Goal: Task Accomplishment & Management: Manage account settings

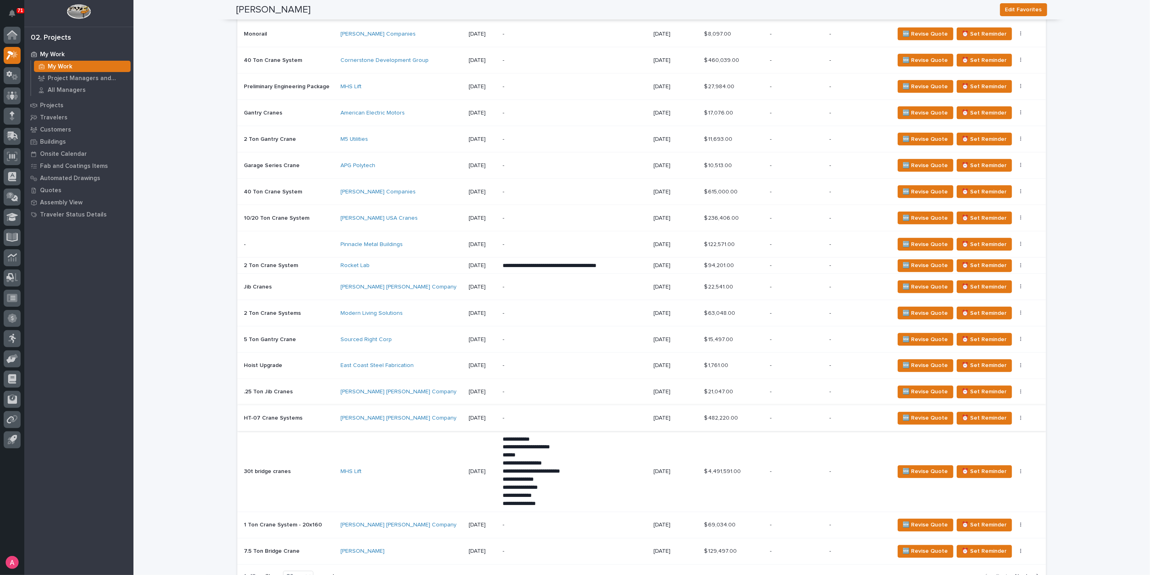
scroll to position [1123, 0]
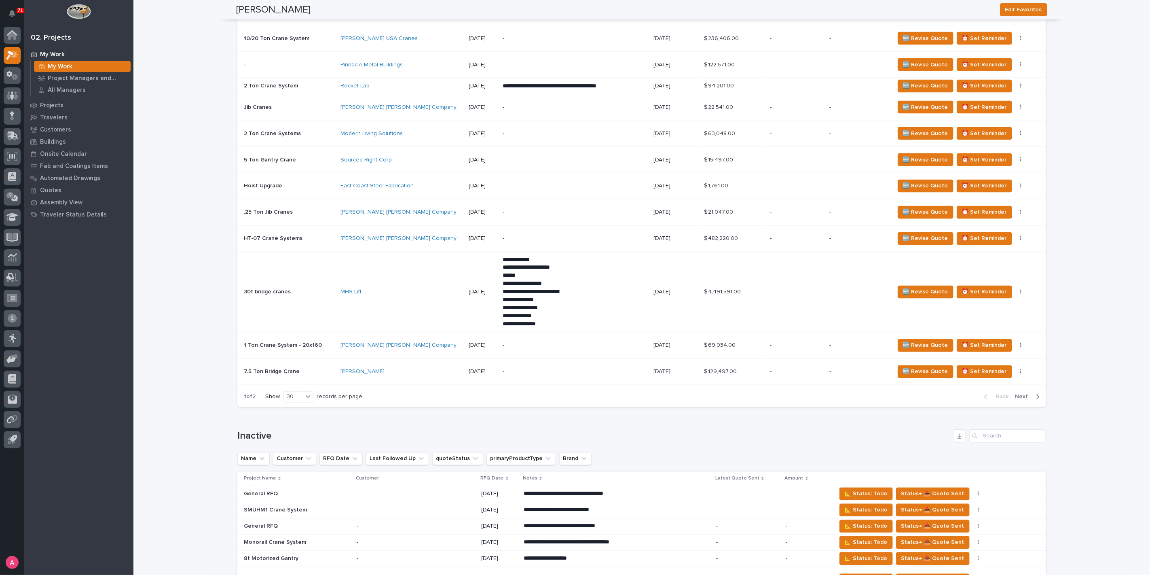
click at [1027, 393] on span "Next" at bounding box center [1024, 396] width 18 height 7
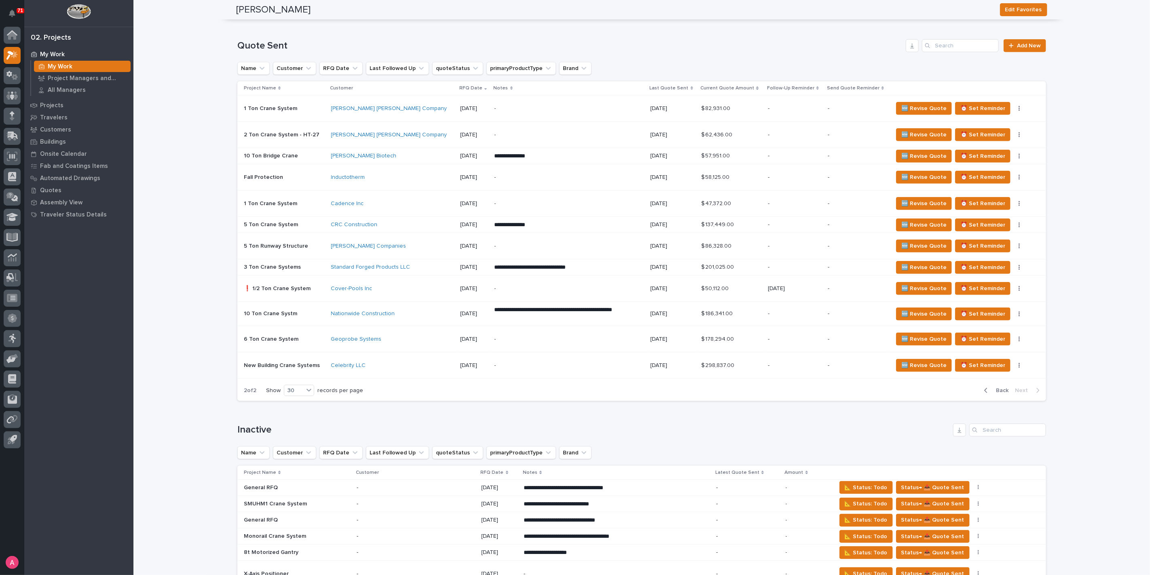
scroll to position [490, 0]
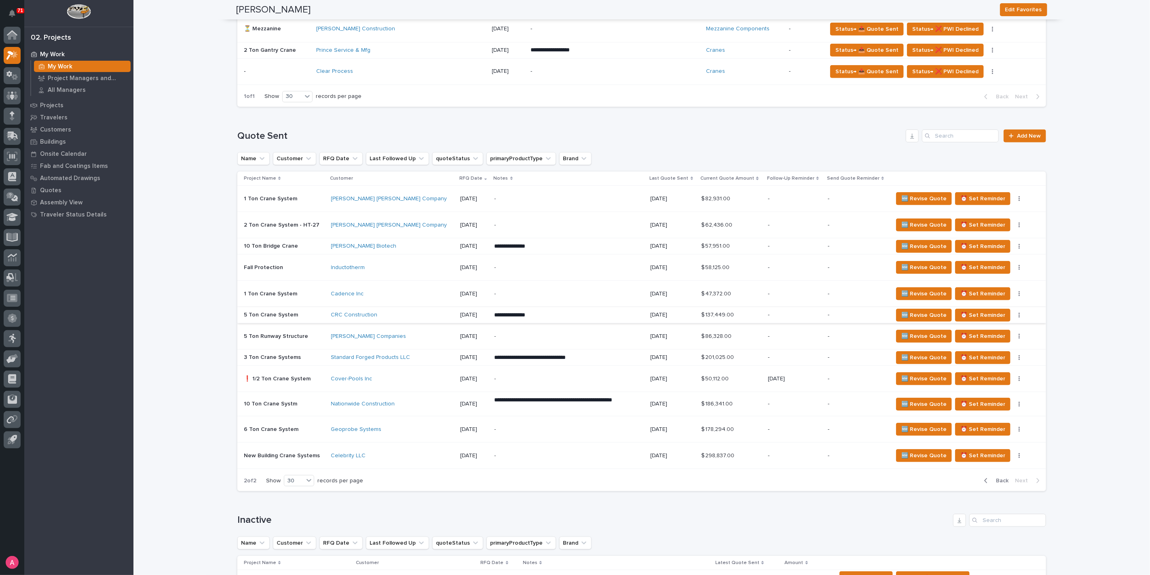
click at [1019, 313] on icon "button" at bounding box center [1020, 315] width 2 height 6
click at [989, 343] on span "Status→ ⏳ Inactive" at bounding box center [975, 344] width 49 height 10
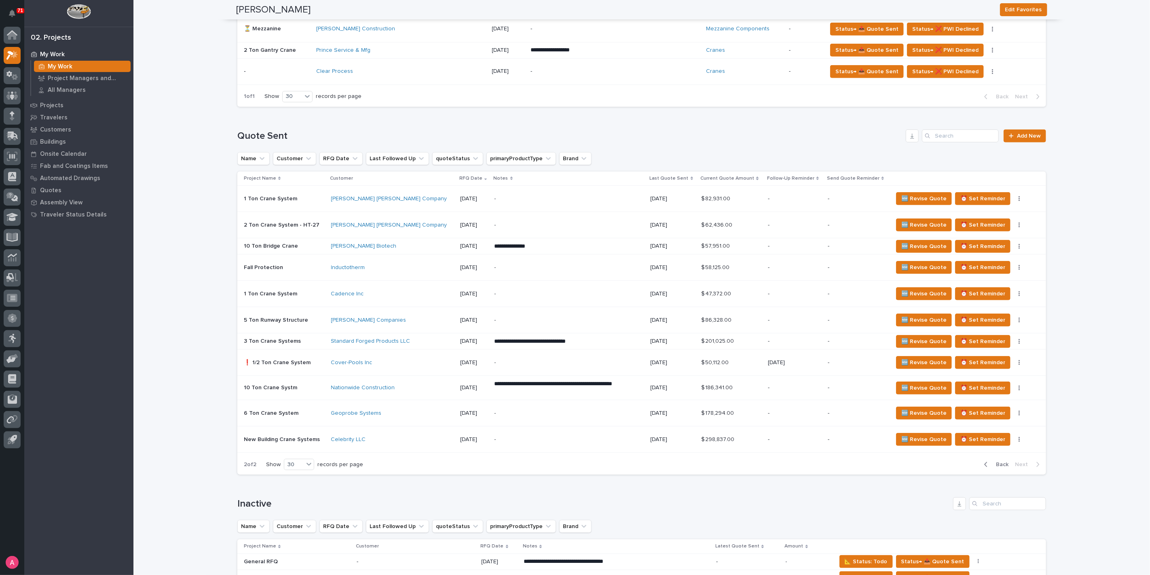
scroll to position [482, 0]
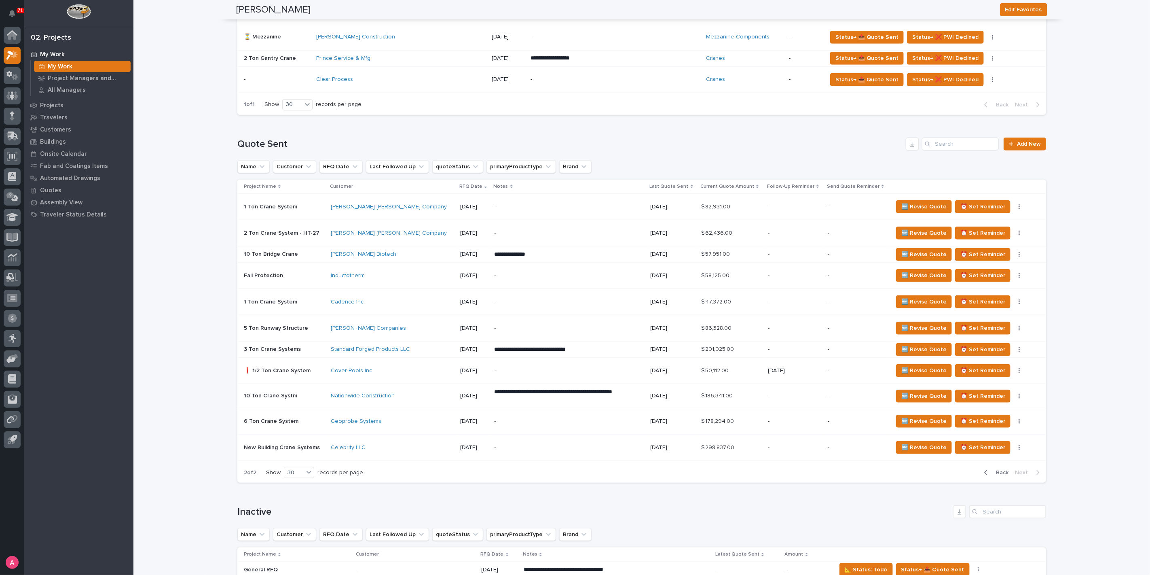
click at [1003, 234] on div "🆕 Revise Quote ⏰ Set Reminder Status→ 👎 Rejected Status→ ⏳ Inactive 📝 Edit Desc…" at bounding box center [963, 233] width 140 height 13
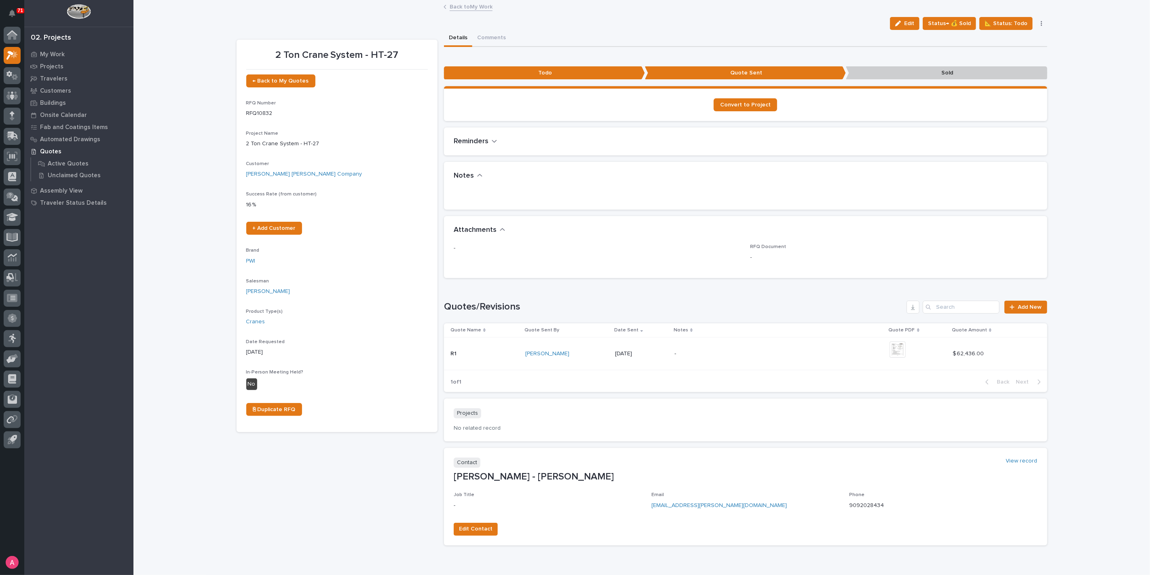
click at [1040, 21] on button "button" at bounding box center [1041, 24] width 11 height 6
click at [1006, 54] on span "Status→ ⏳ Inactive" at bounding box center [1001, 53] width 49 height 10
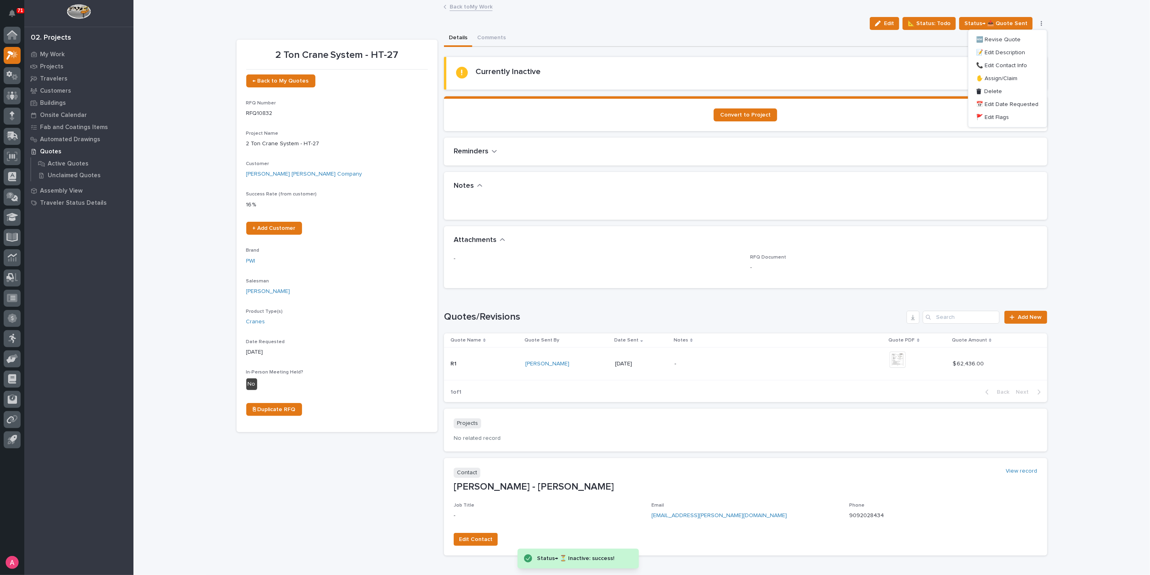
click at [452, 4] on link "Back to My Work" at bounding box center [471, 6] width 43 height 9
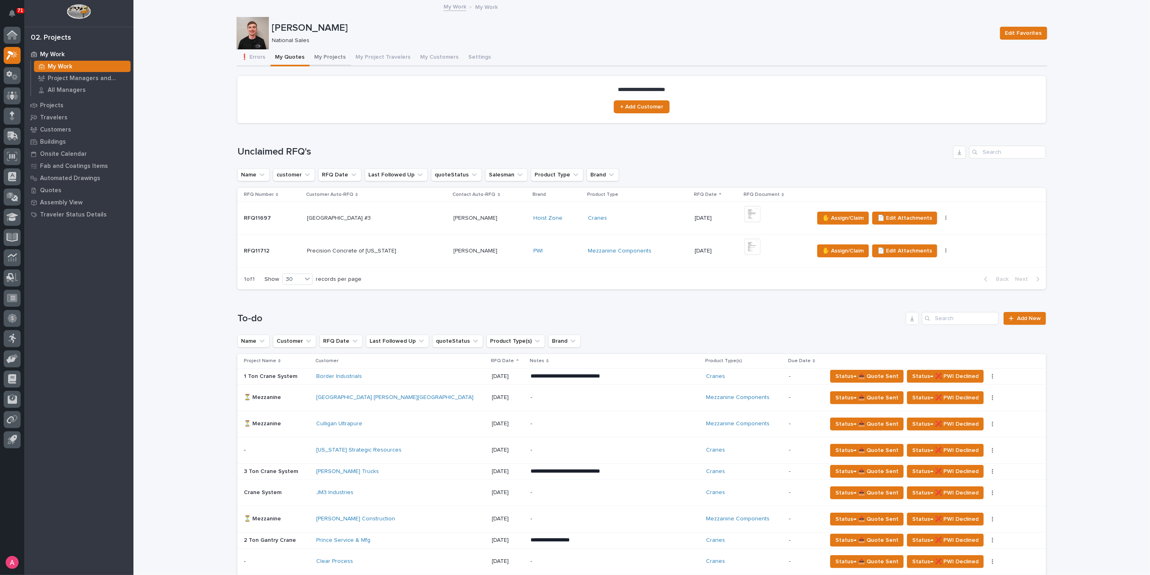
click at [317, 56] on button "My Projects" at bounding box center [330, 57] width 41 height 17
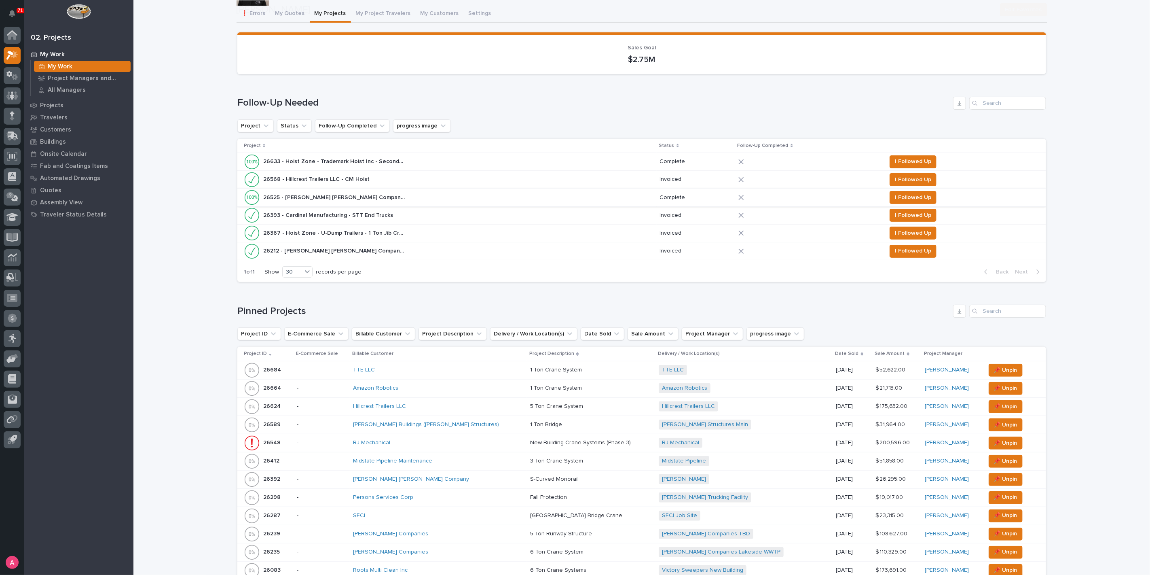
scroll to position [180, 0]
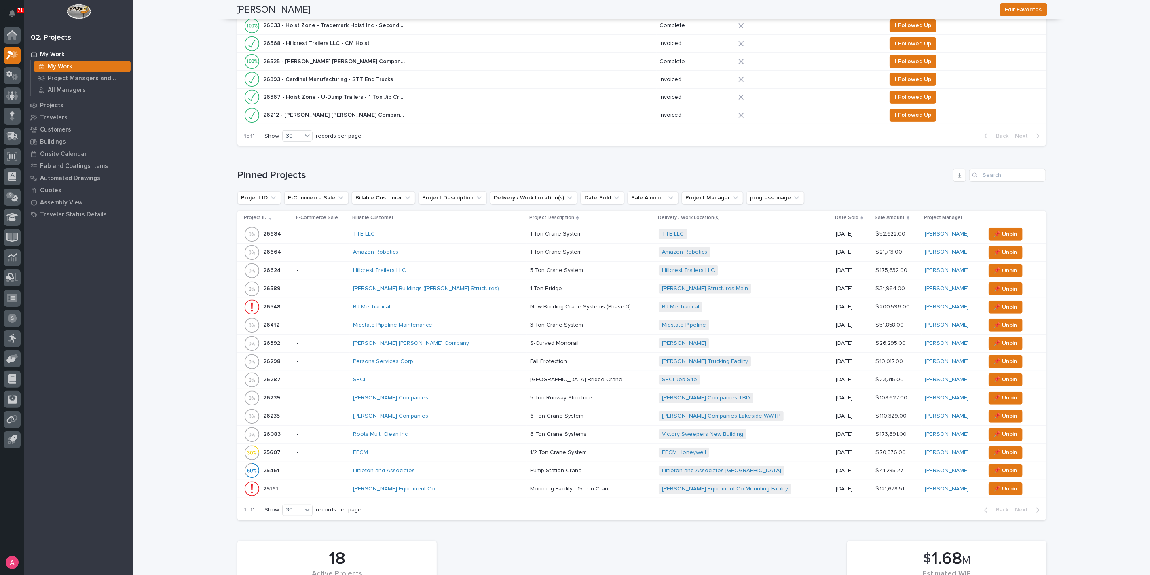
click at [434, 251] on div "Amazon Robotics" at bounding box center [424, 252] width 142 height 7
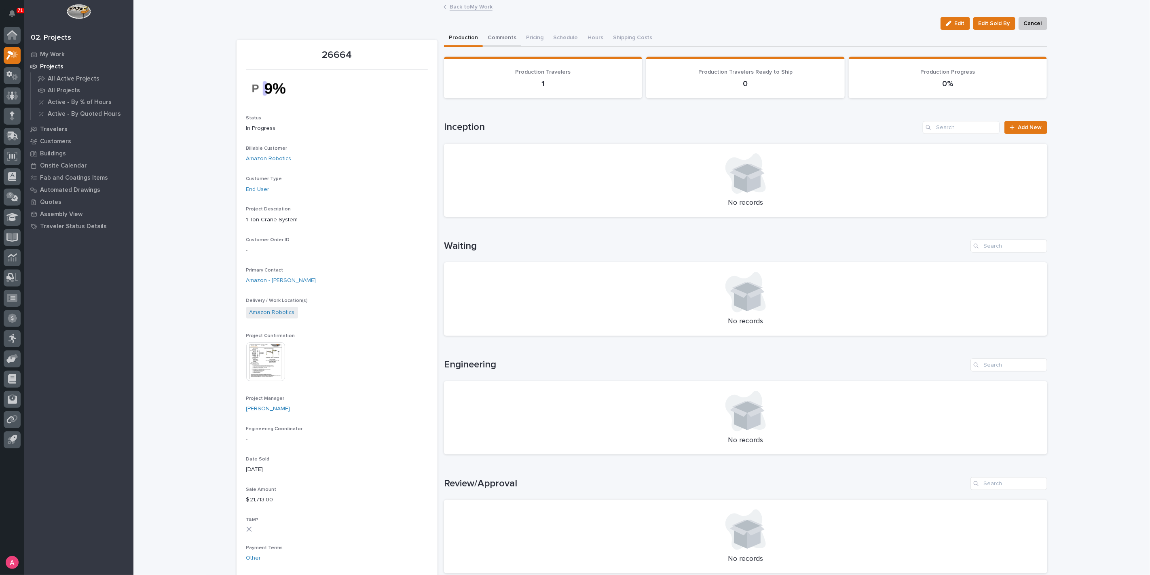
click at [502, 39] on button "Comments" at bounding box center [502, 38] width 38 height 17
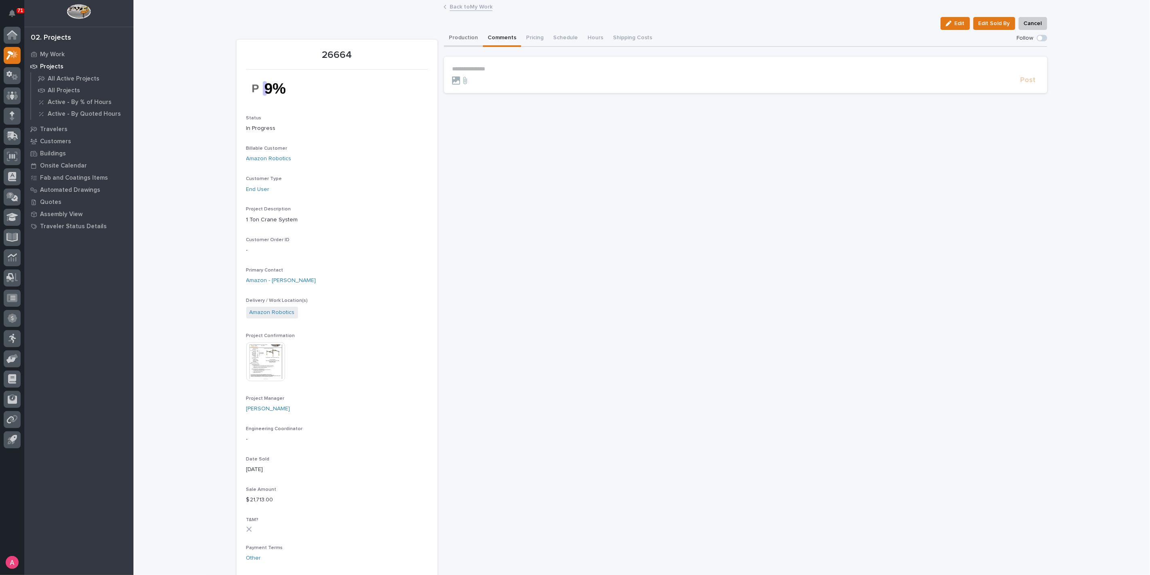
click at [467, 40] on button "Production" at bounding box center [463, 38] width 39 height 17
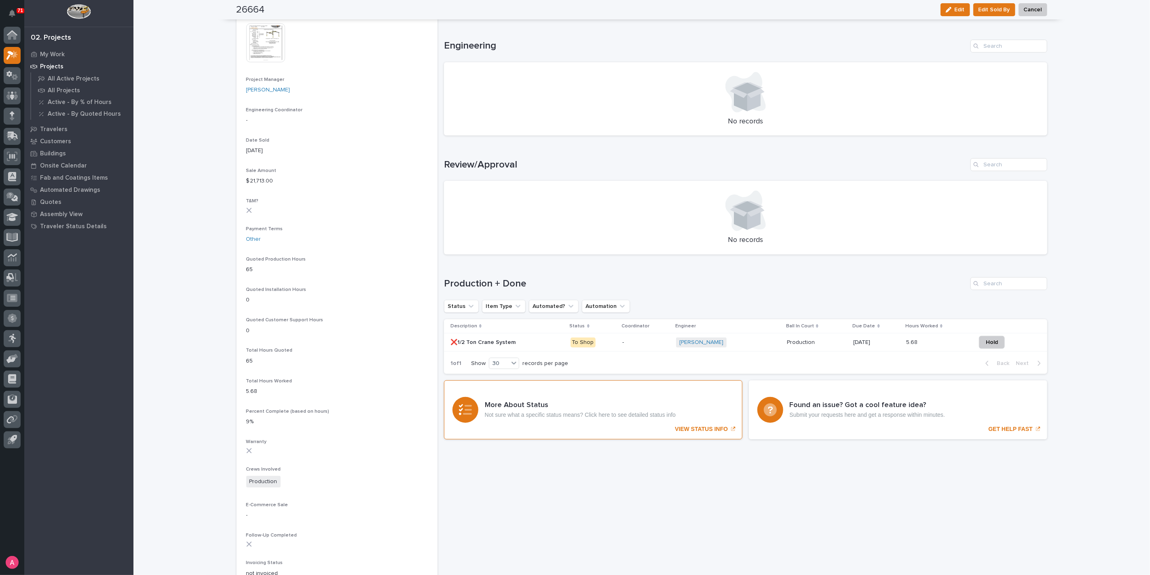
scroll to position [359, 0]
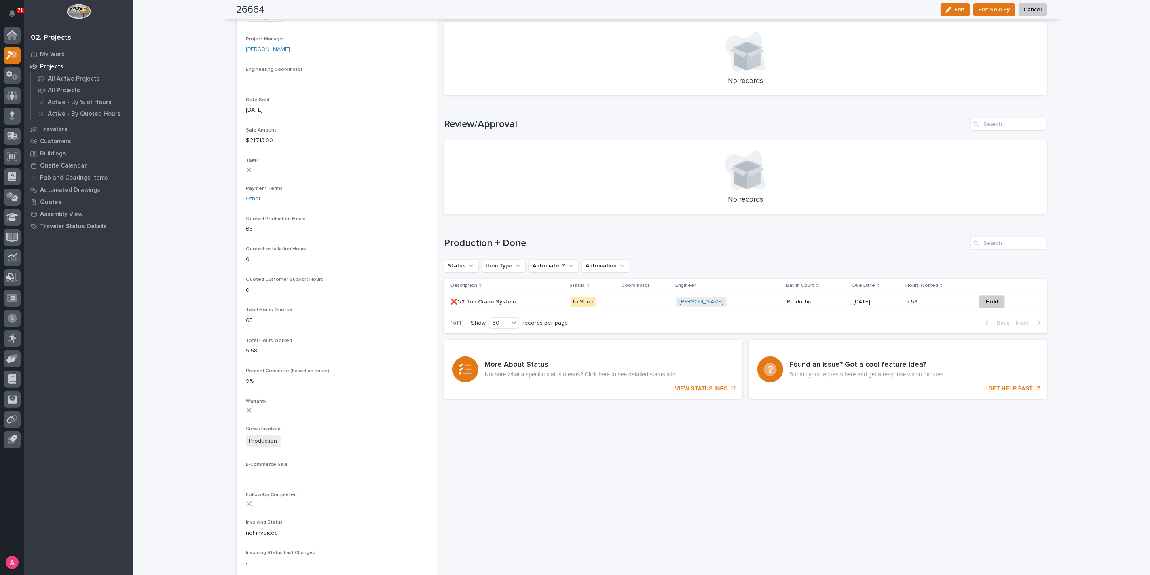
click at [546, 301] on p at bounding box center [508, 302] width 114 height 7
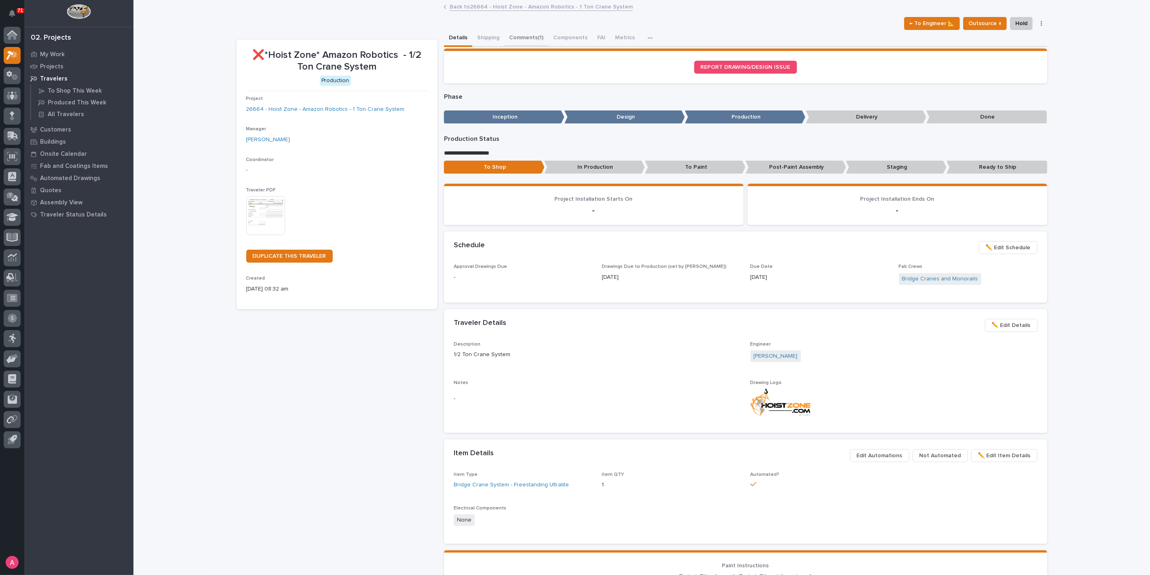
click at [530, 35] on button "Comments (1)" at bounding box center [526, 38] width 44 height 17
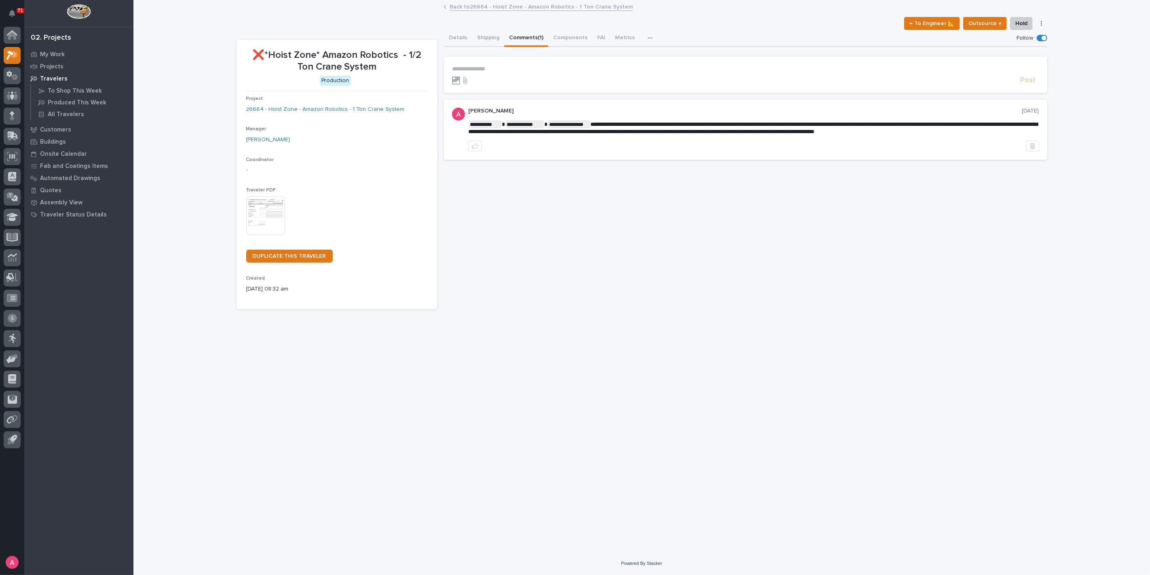
click at [507, 71] on p "**********" at bounding box center [745, 69] width 587 height 7
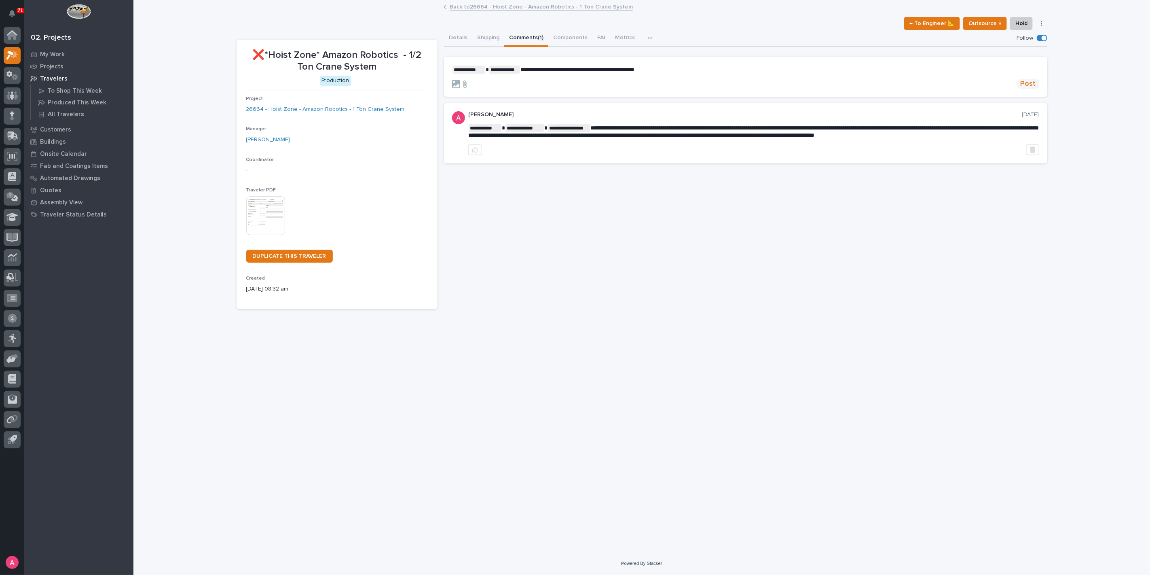
click at [1026, 82] on span "Post" at bounding box center [1028, 83] width 15 height 9
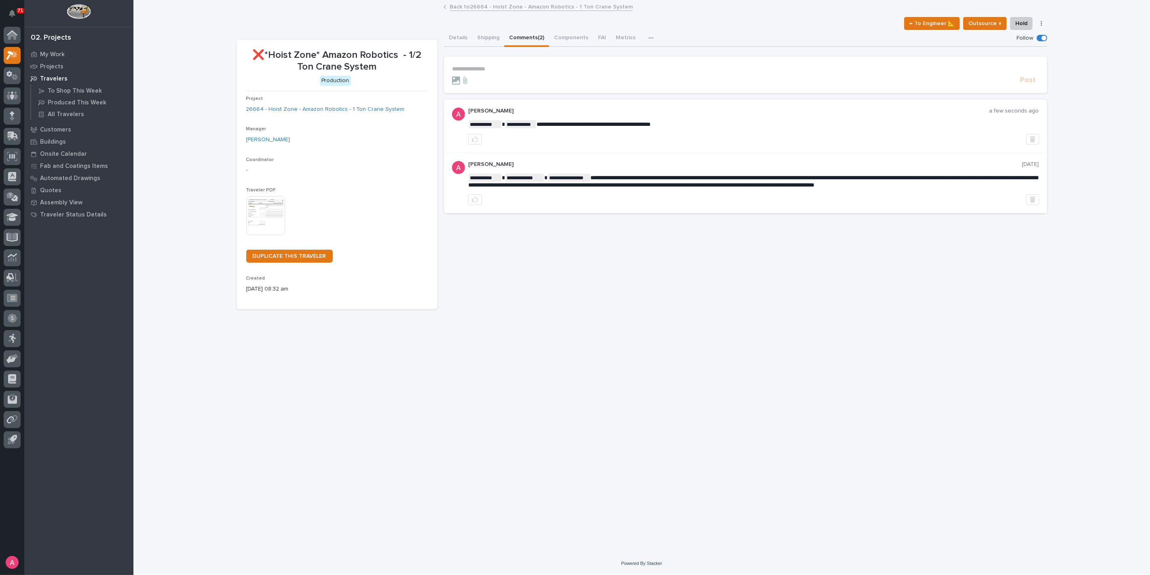
click at [481, 4] on link "Back to 26664 - Hoist Zone - Amazon Robotics - 1 Ton Crane System" at bounding box center [541, 6] width 183 height 9
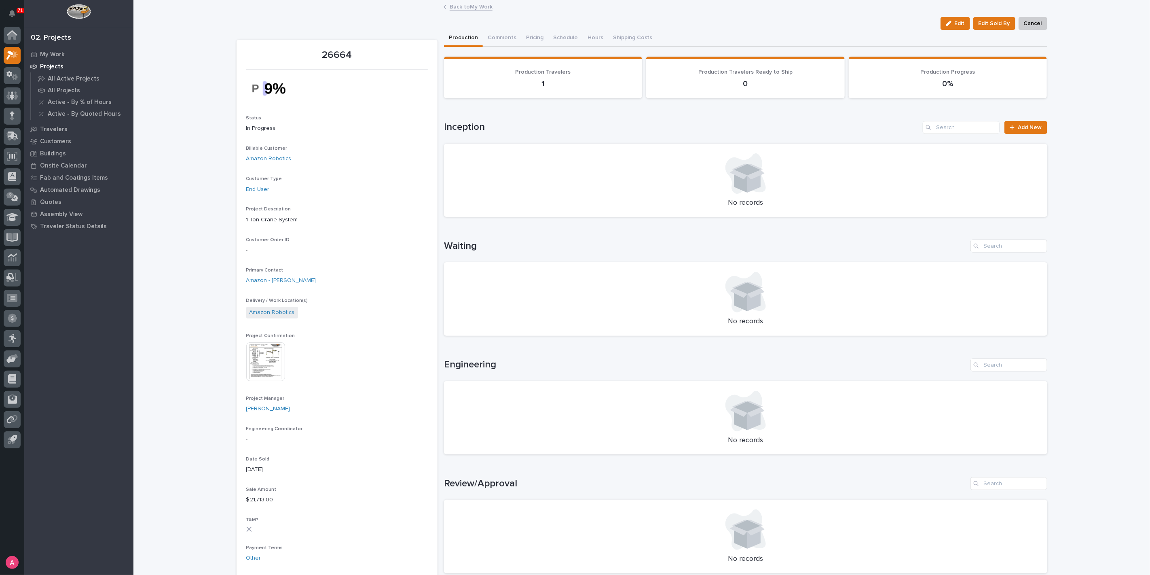
click at [477, 7] on link "Back to My Work" at bounding box center [471, 6] width 43 height 9
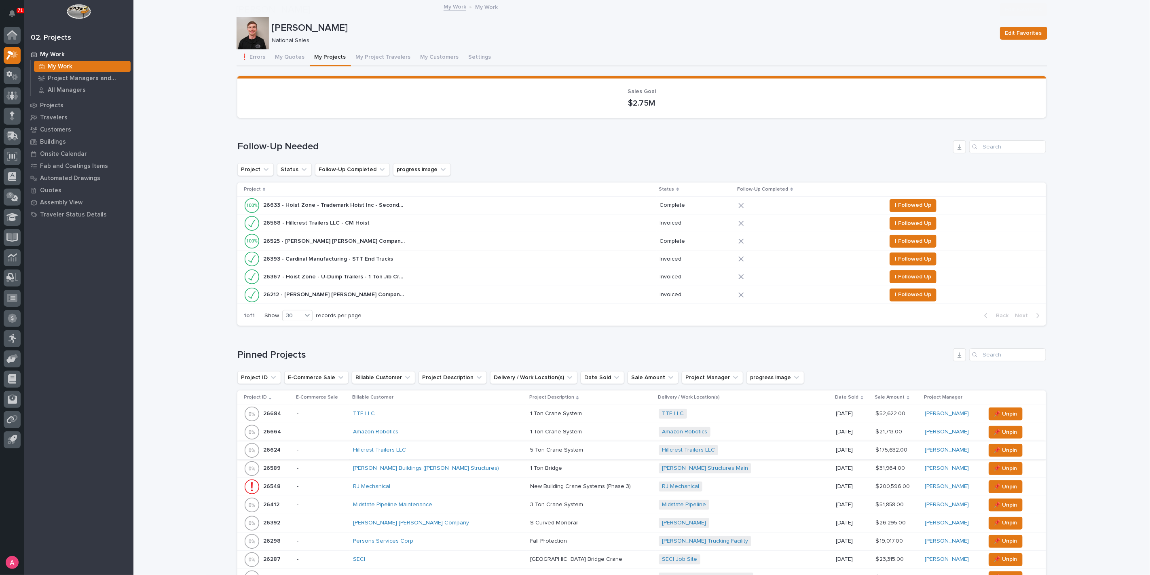
scroll to position [90, 0]
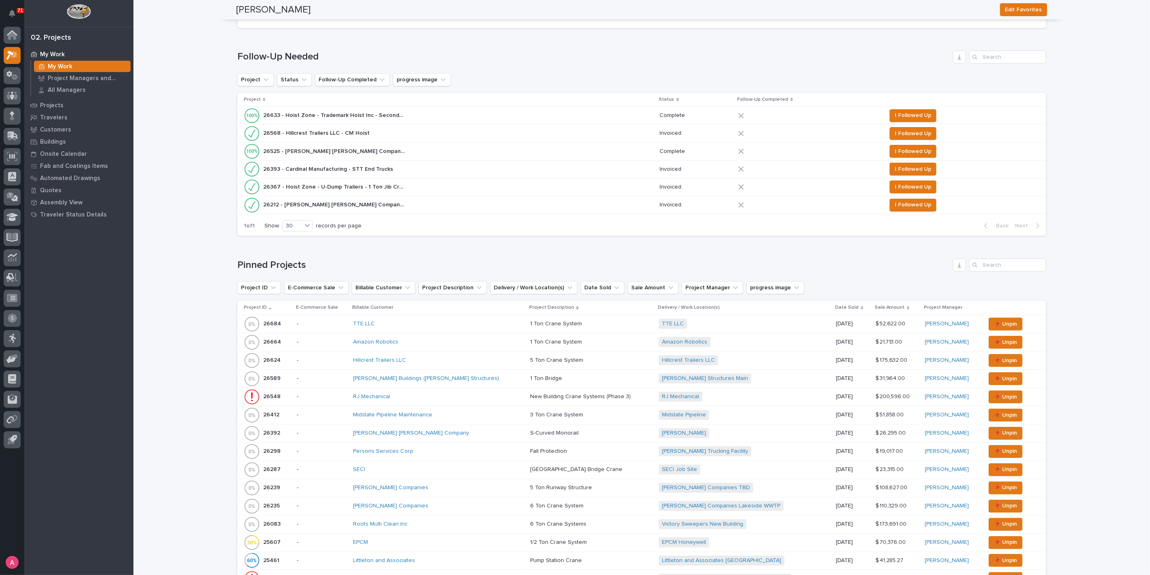
click at [420, 395] on div "RJ Mechanical" at bounding box center [424, 396] width 142 height 7
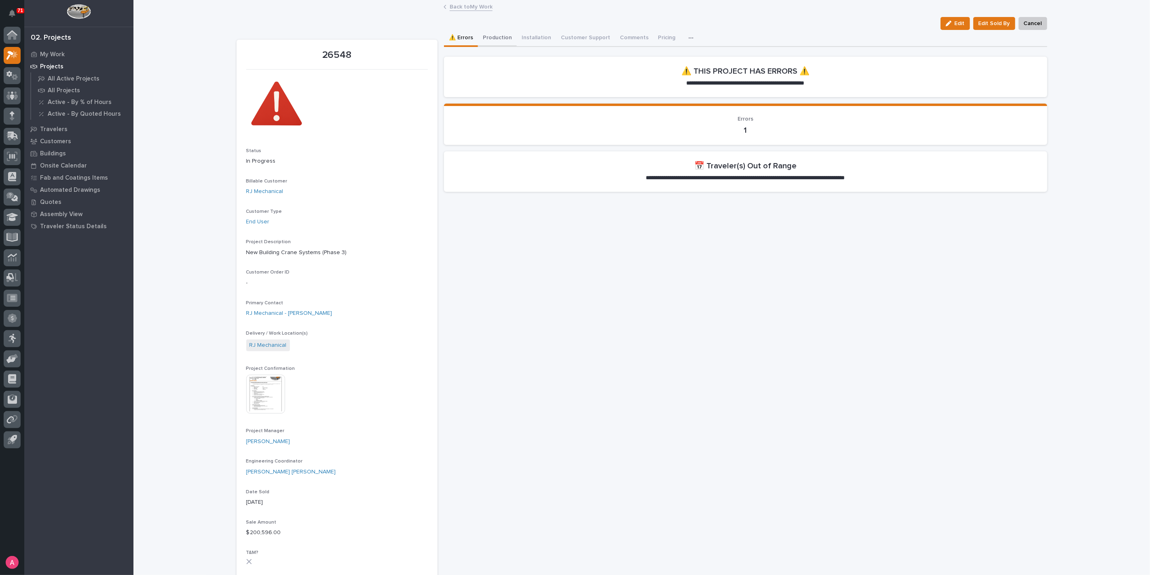
click at [495, 38] on button "Production" at bounding box center [497, 38] width 39 height 17
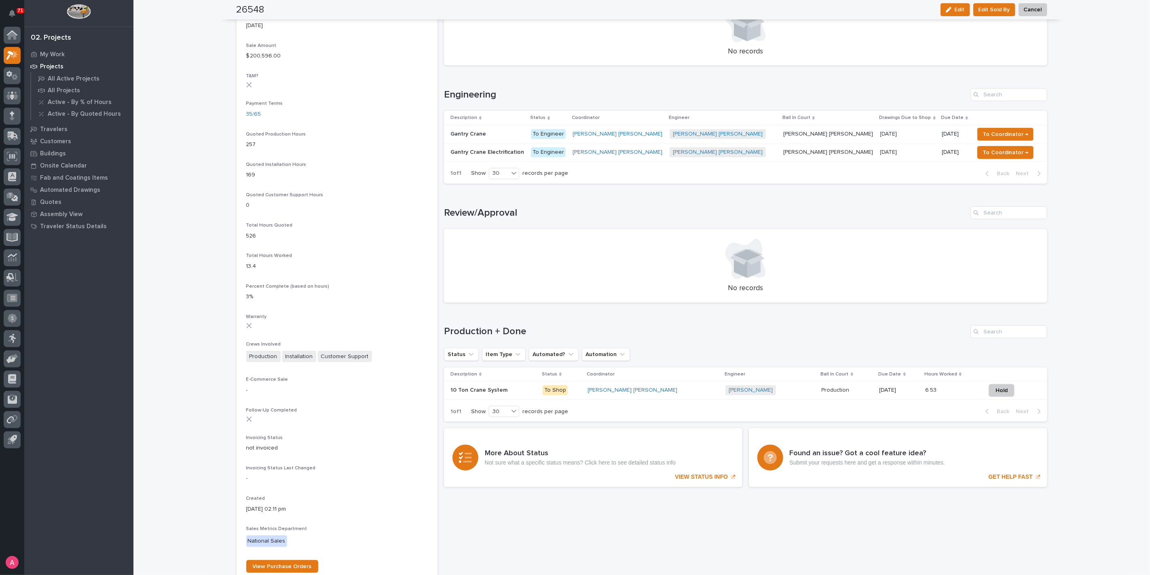
scroll to position [494, 0]
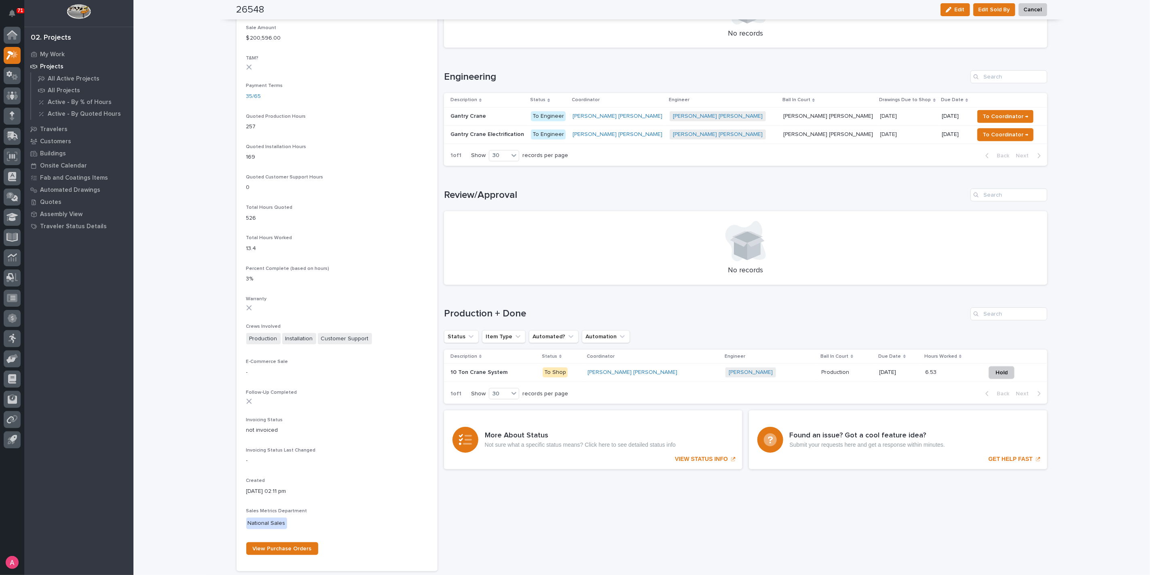
click at [753, 367] on div "[PERSON_NAME] + 0" at bounding box center [771, 372] width 90 height 10
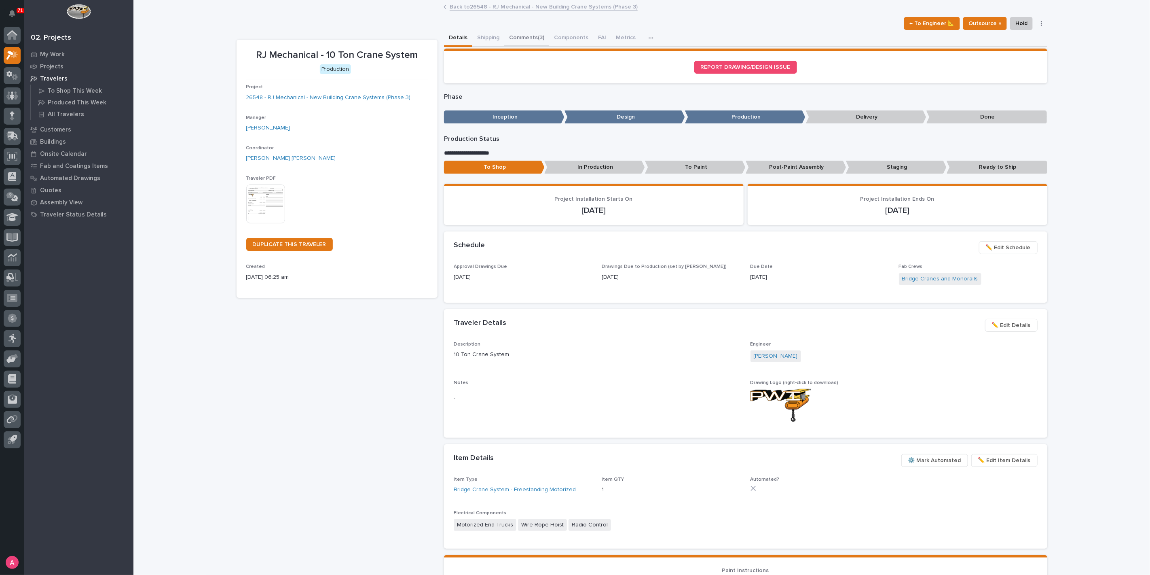
click at [517, 31] on button "Comments (3)" at bounding box center [526, 38] width 45 height 17
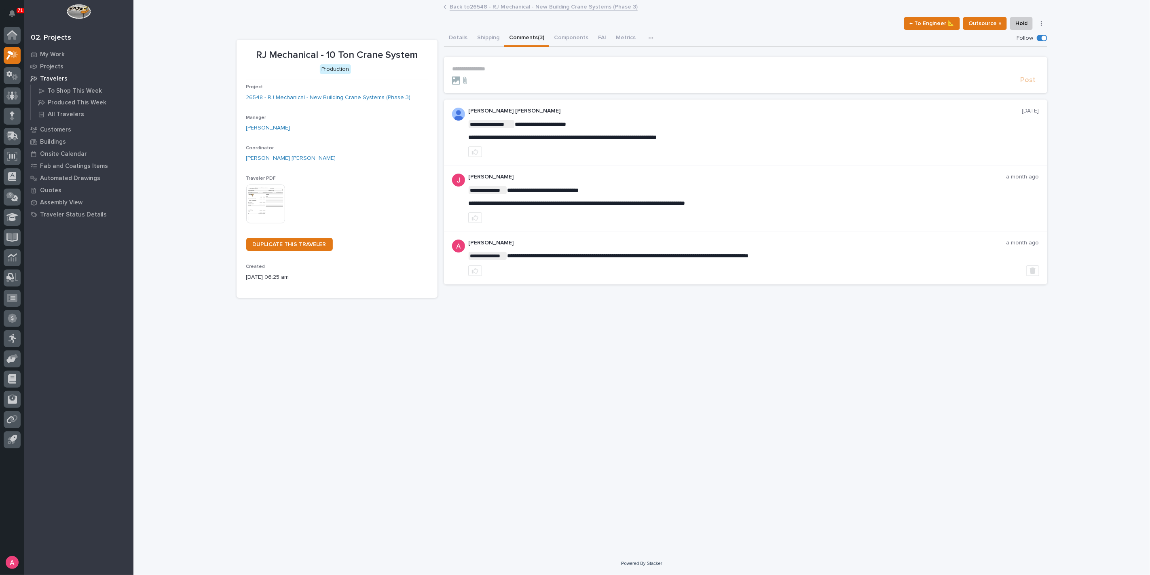
click at [538, 70] on p "**********" at bounding box center [745, 69] width 587 height 7
click at [485, 9] on link "Back to 26548 - RJ Mechanical - New Building Crane Systems (Phase 3)" at bounding box center [544, 6] width 188 height 9
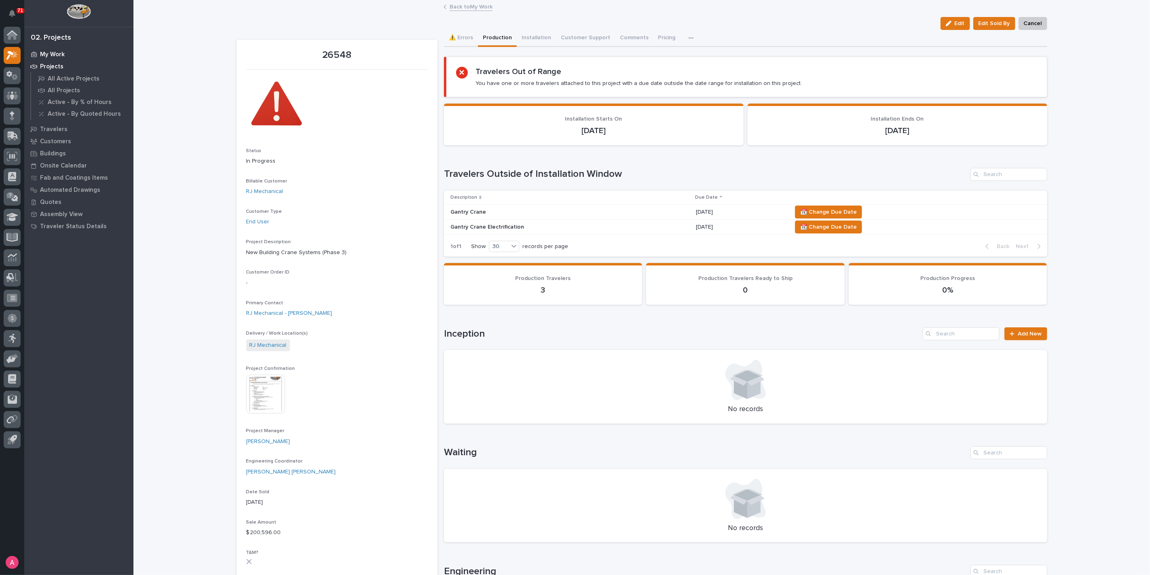
click at [54, 55] on p "My Work" at bounding box center [52, 54] width 25 height 7
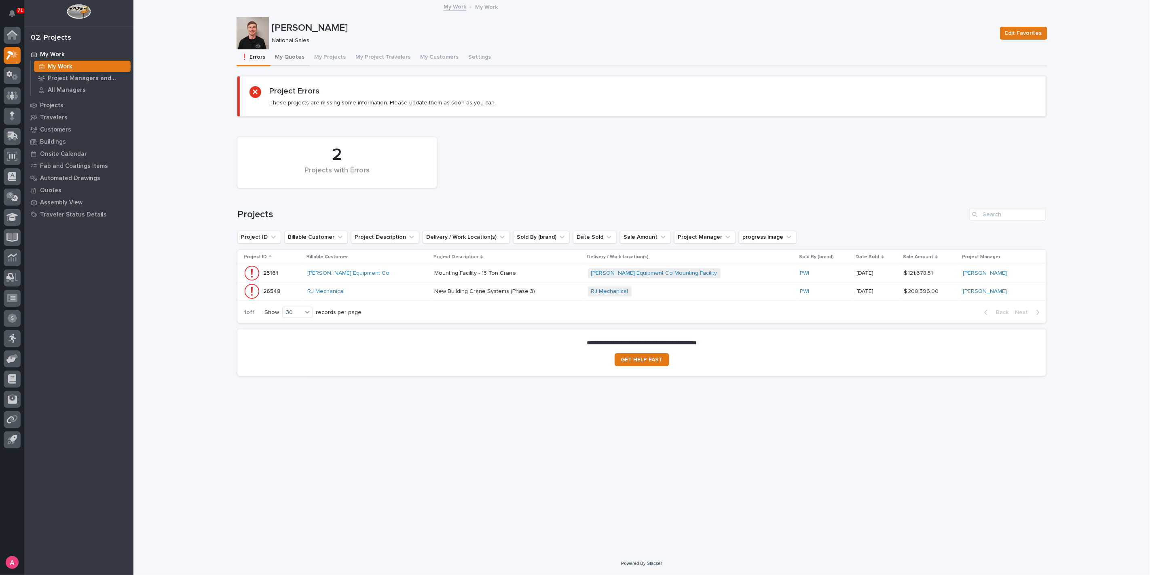
click at [284, 57] on button "My Quotes" at bounding box center [290, 57] width 39 height 17
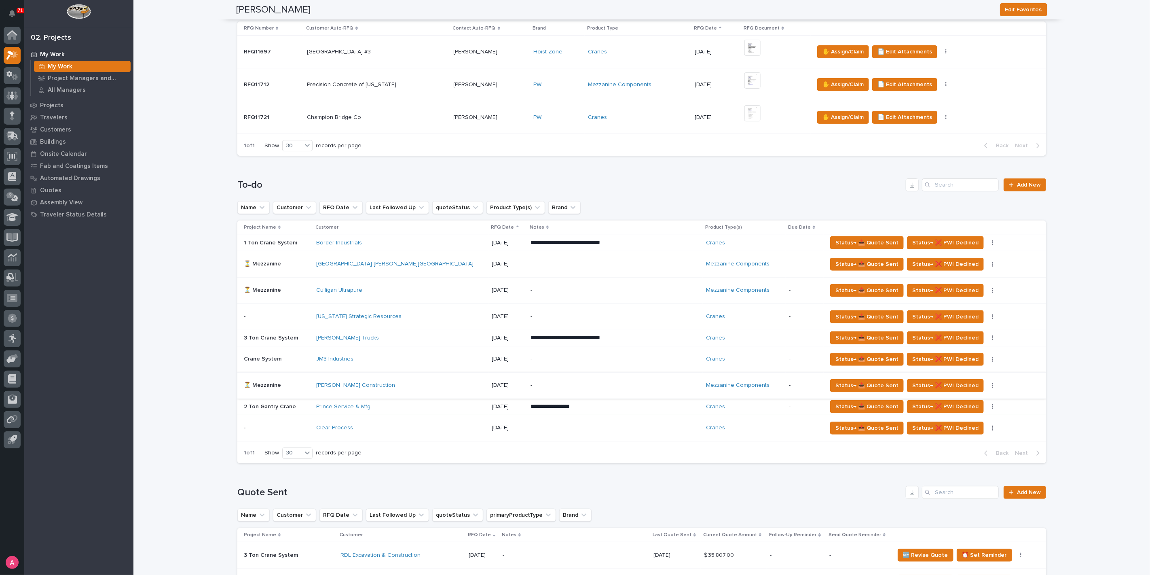
scroll to position [180, 0]
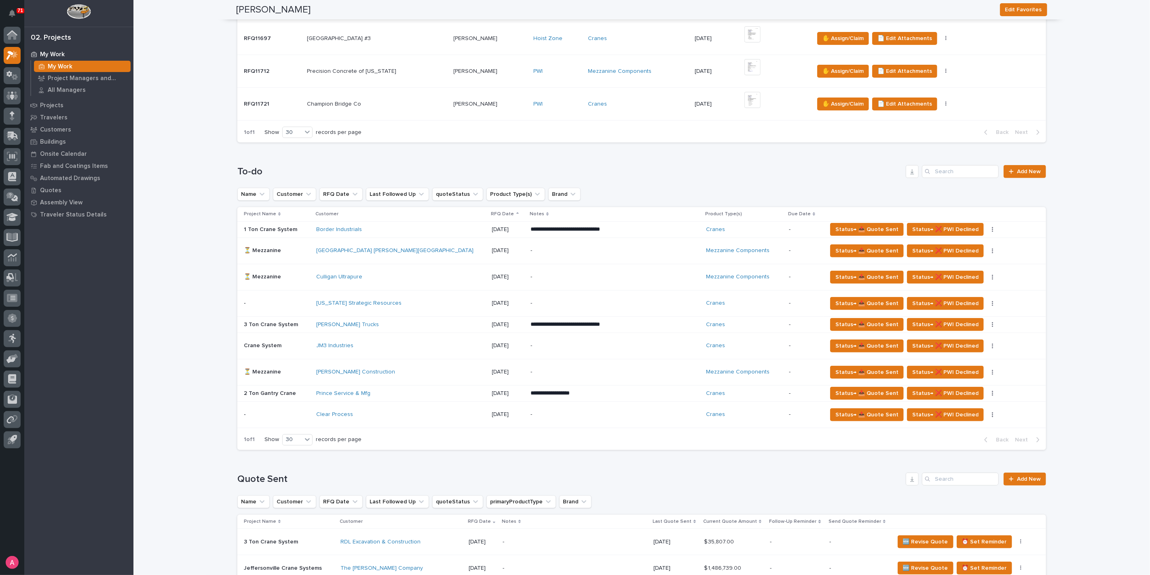
click at [397, 406] on td "Clear Process" at bounding box center [401, 414] width 176 height 26
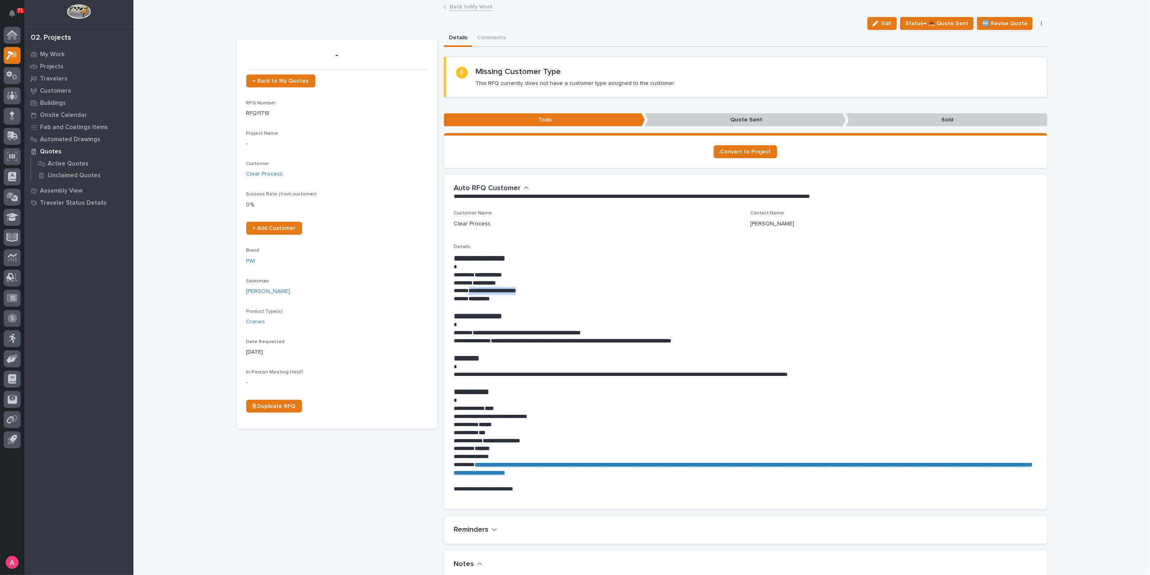
drag, startPoint x: 544, startPoint y: 288, endPoint x: 466, endPoint y: 288, distance: 78.5
click at [466, 288] on p "**********" at bounding box center [746, 291] width 584 height 8
copy strong "**********"
click at [891, 21] on span "Edit" at bounding box center [887, 23] width 10 height 7
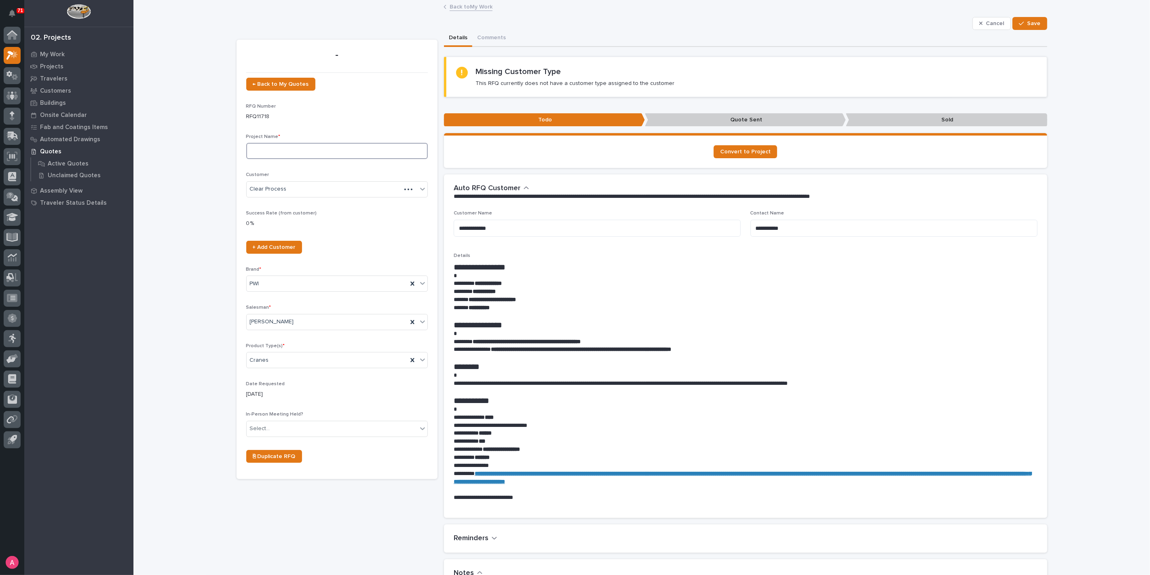
click at [294, 156] on input at bounding box center [337, 151] width 182 height 16
type input "5 Ton Crane System"
click at [323, 432] on div "Select..." at bounding box center [332, 428] width 171 height 13
click at [1032, 20] on span "Save" at bounding box center [1034, 23] width 13 height 7
